Goal: Communication & Community: Share content

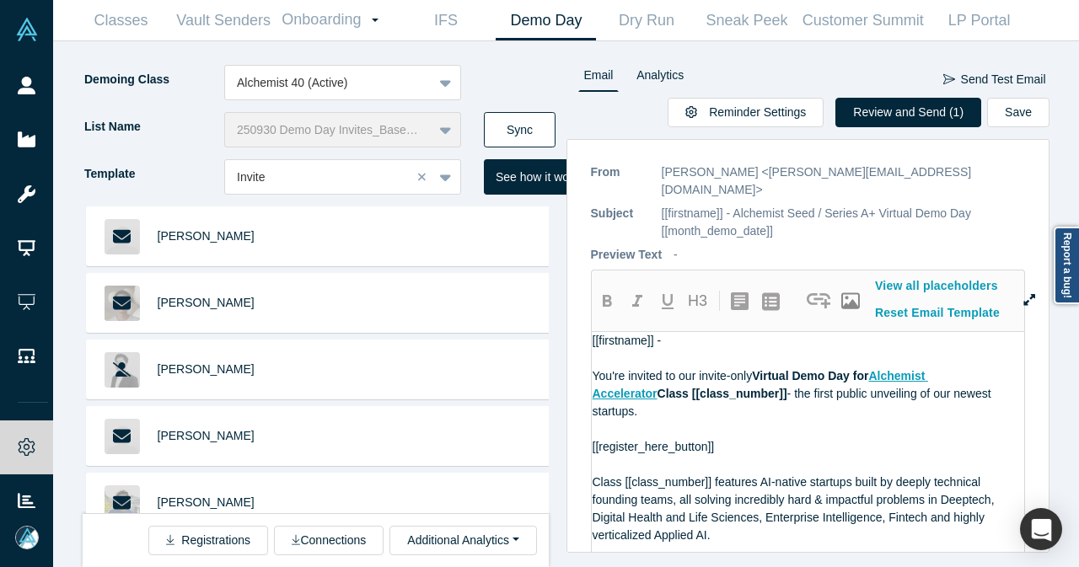
click at [540, 129] on button "Sync" at bounding box center [520, 129] width 72 height 35
click at [914, 110] on button "Review and Send (1)" at bounding box center [908, 112] width 146 height 29
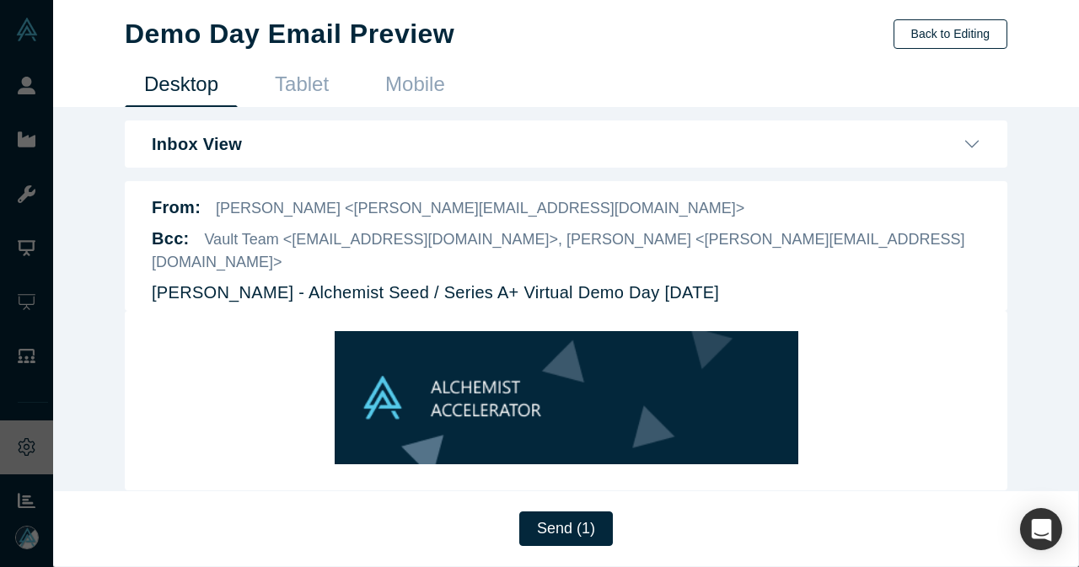
click at [991, 36] on button "Back to Editing" at bounding box center [950, 33] width 114 height 29
